Goal: Task Accomplishment & Management: Manage account settings

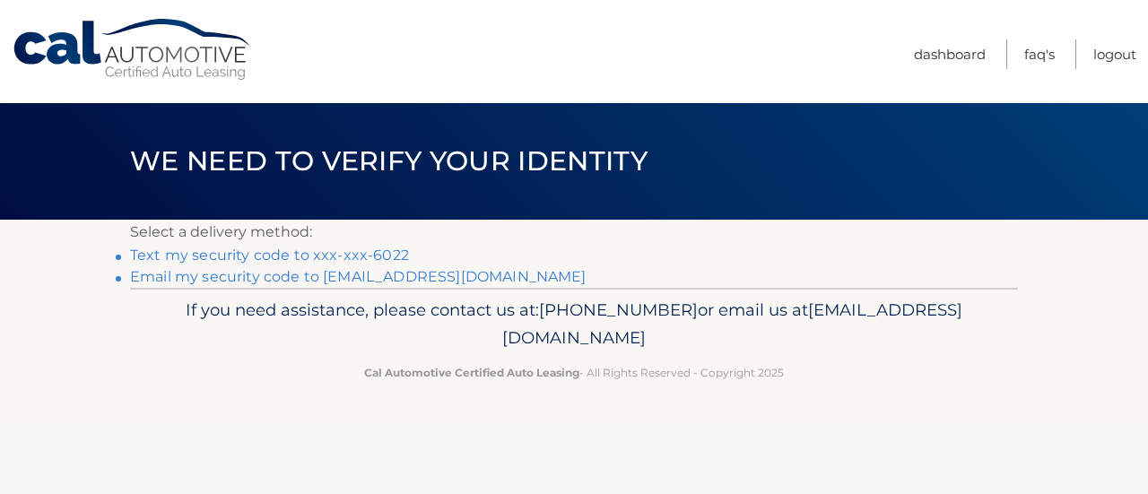
click at [336, 254] on link "Text my security code to xxx-xxx-6022" at bounding box center [269, 255] width 279 height 17
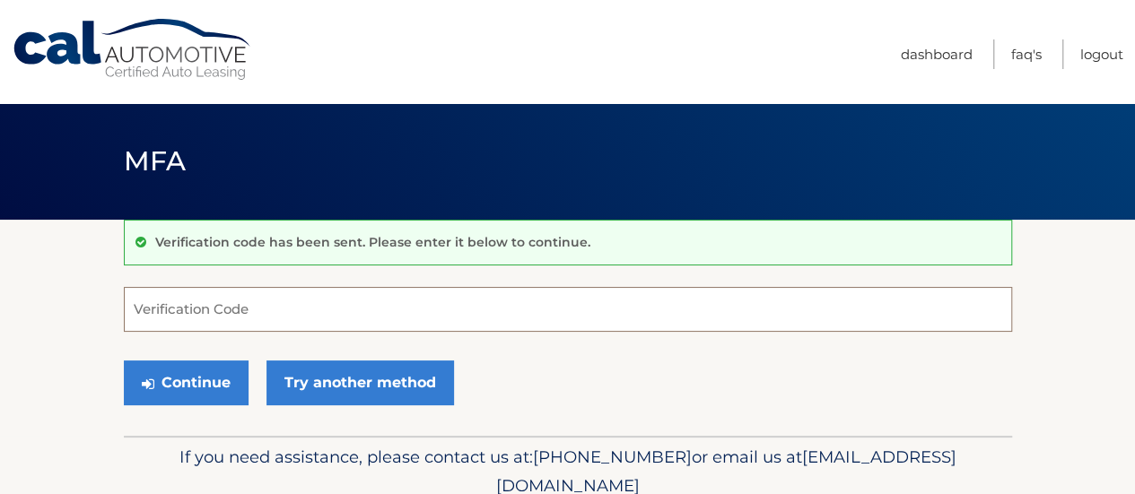
click at [391, 314] on input "Verification Code" at bounding box center [568, 309] width 888 height 45
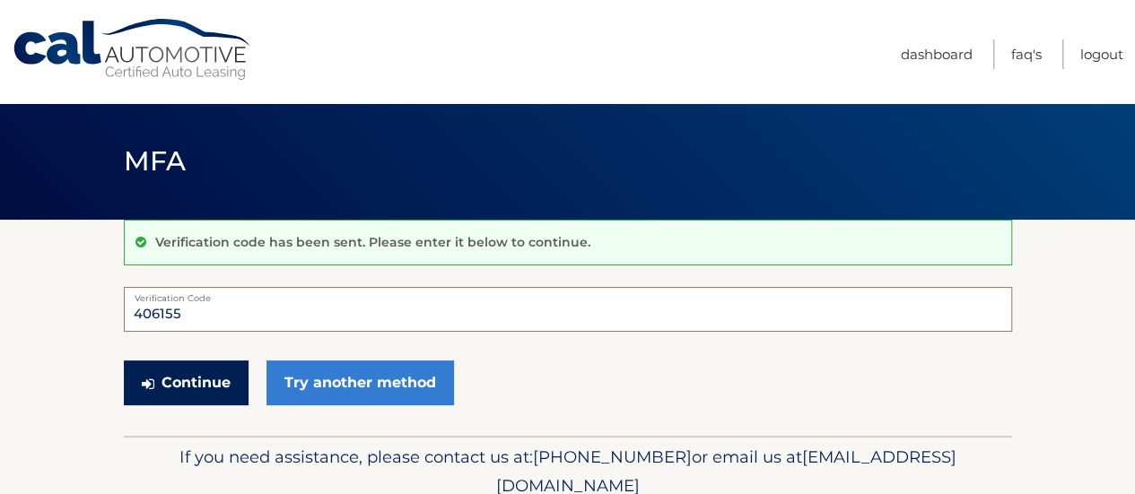
type input "406155"
click at [199, 378] on button "Continue" at bounding box center [186, 383] width 125 height 45
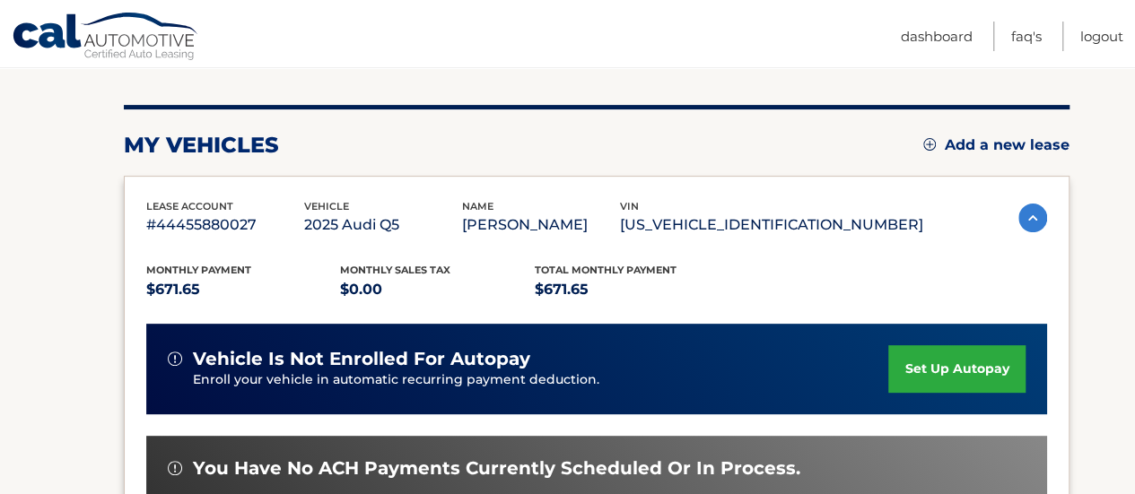
scroll to position [203, 0]
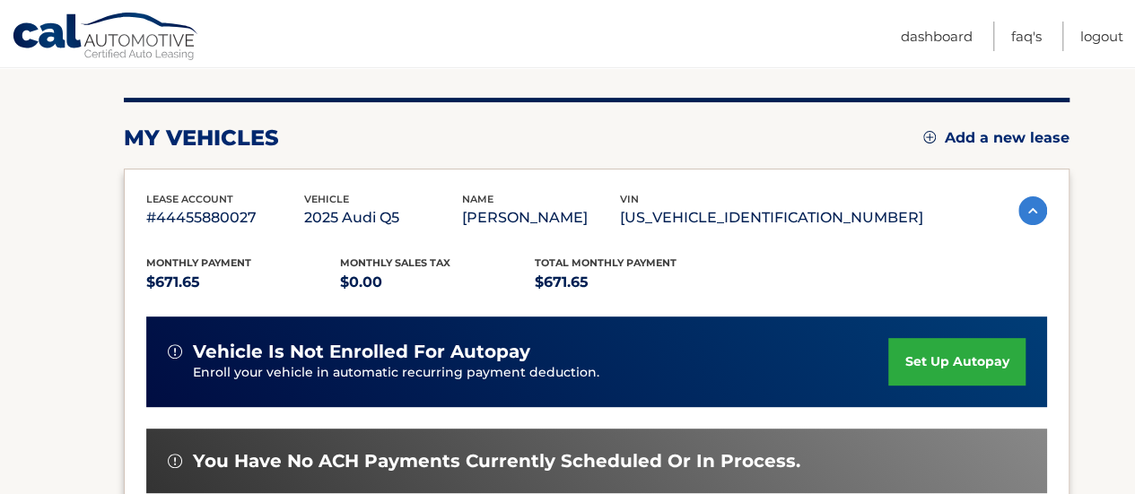
click at [591, 225] on p "[PERSON_NAME]" at bounding box center [541, 217] width 158 height 25
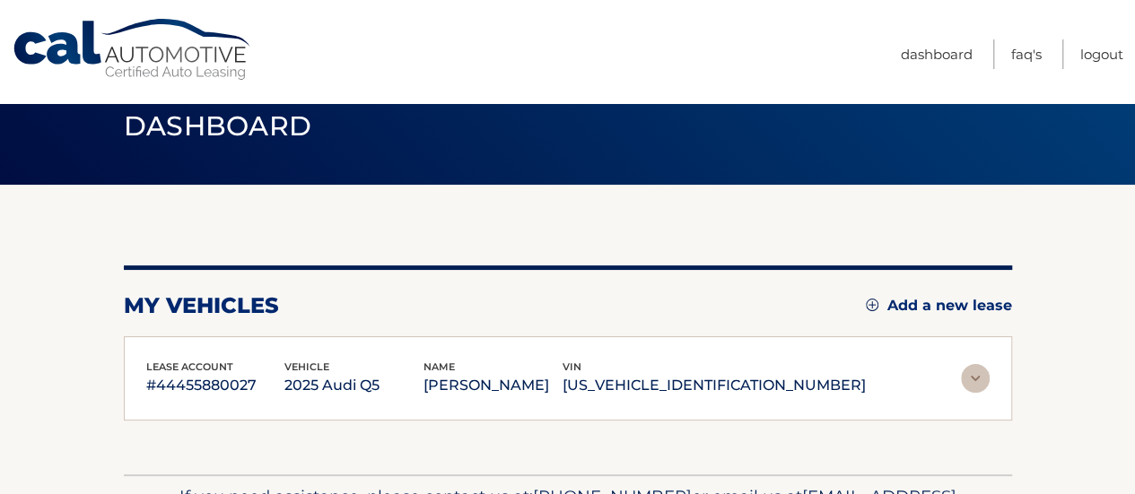
scroll to position [0, 0]
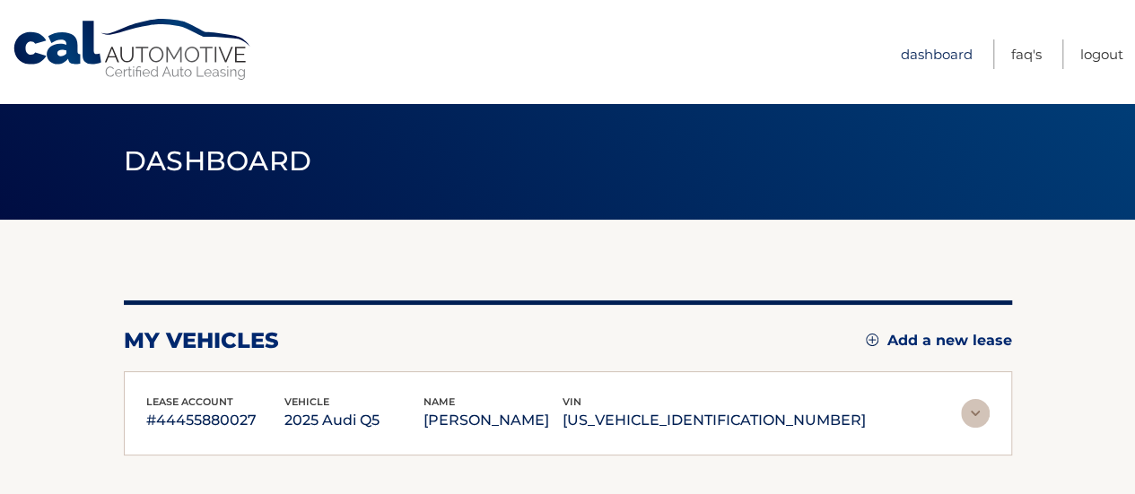
click at [935, 53] on link "Dashboard" at bounding box center [937, 54] width 72 height 30
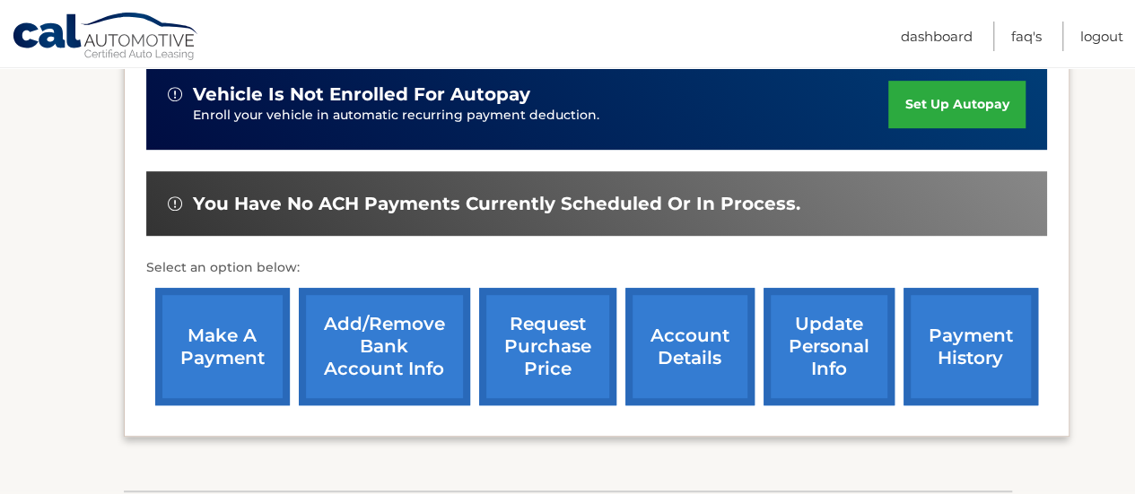
scroll to position [462, 0]
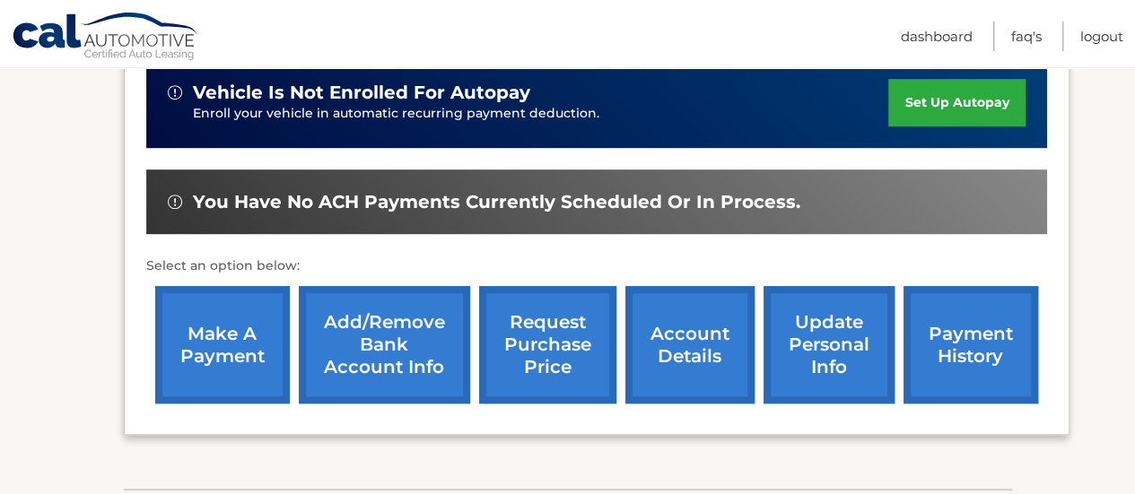
click at [693, 327] on link "account details" at bounding box center [689, 345] width 129 height 118
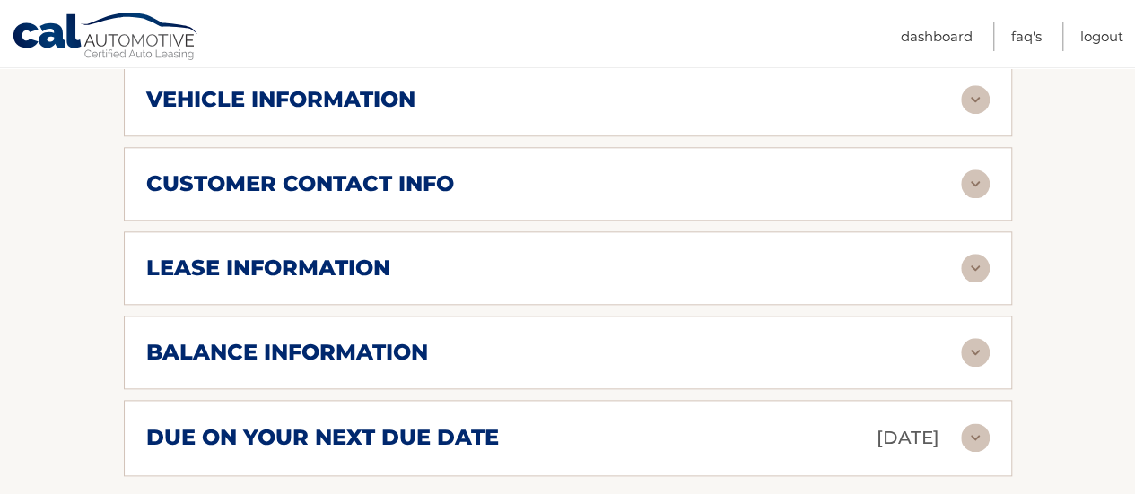
scroll to position [901, 0]
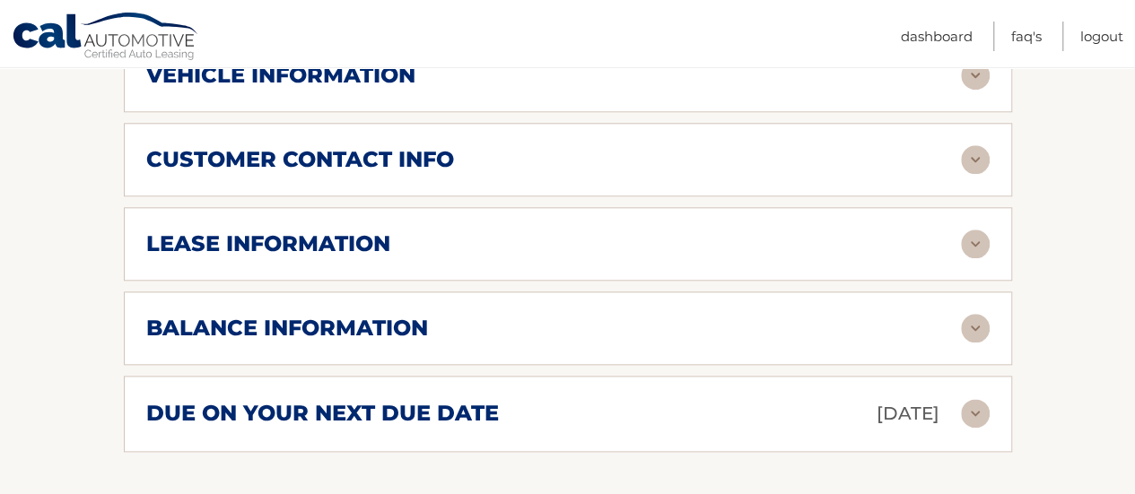
click at [976, 413] on img at bounding box center [975, 413] width 29 height 29
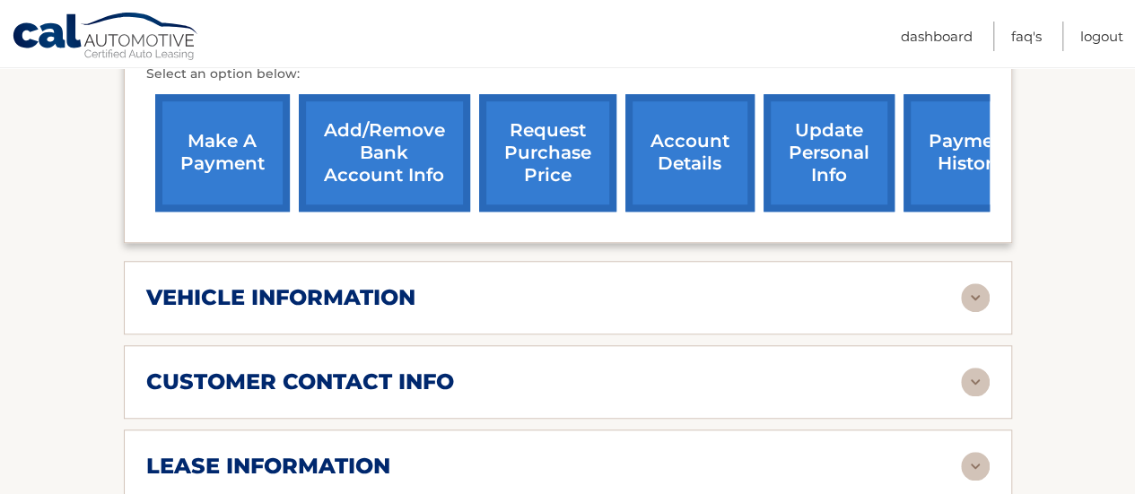
scroll to position [639, 0]
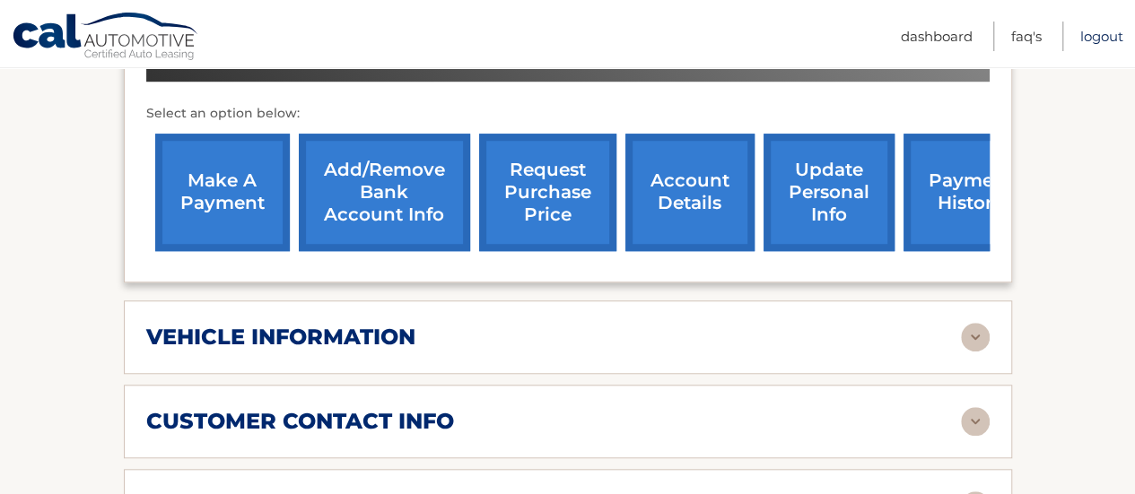
click at [1092, 39] on link "Logout" at bounding box center [1101, 37] width 43 height 30
